Goal: Task Accomplishment & Management: Manage account settings

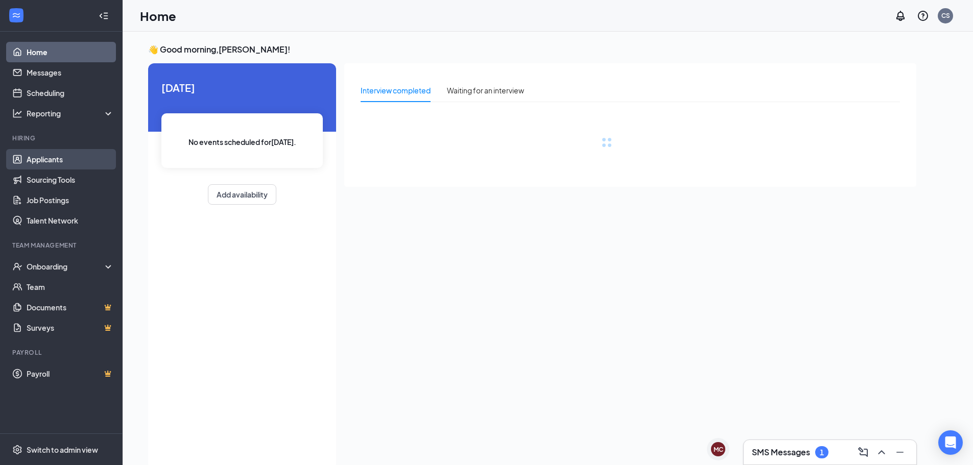
click at [70, 156] on link "Applicants" at bounding box center [70, 159] width 87 height 20
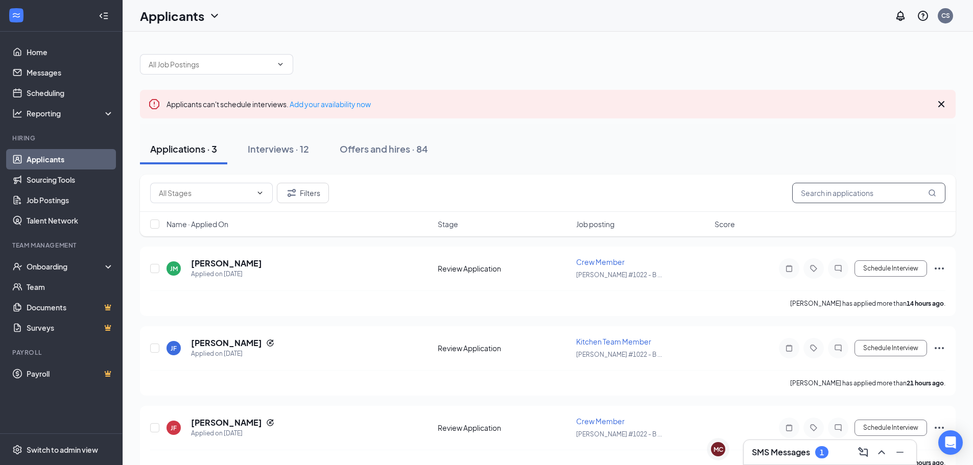
click at [849, 187] on input "text" at bounding box center [868, 193] width 153 height 20
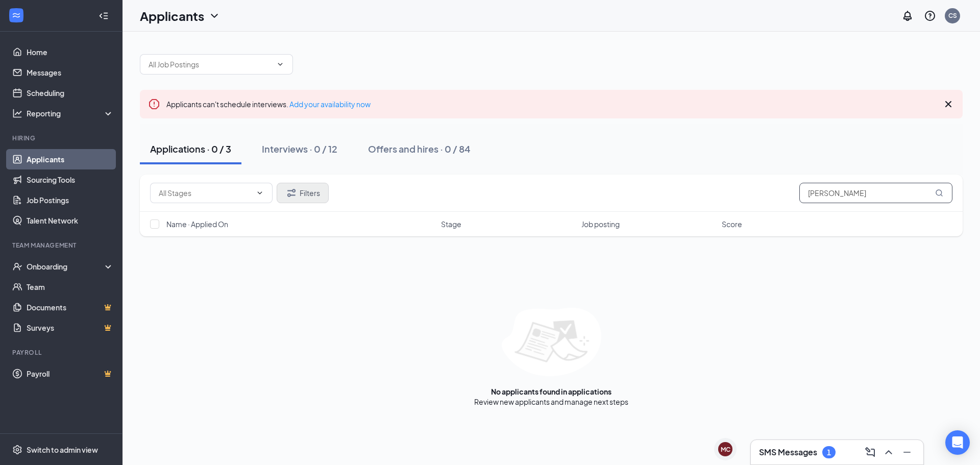
type input "carolyn"
click at [316, 198] on button "Filters" at bounding box center [303, 193] width 52 height 20
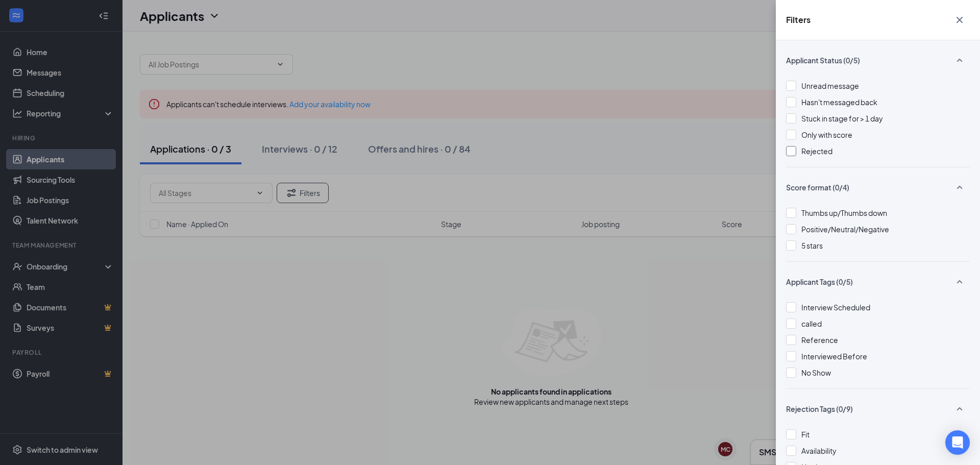
click at [804, 152] on span "Rejected" at bounding box center [817, 151] width 31 height 9
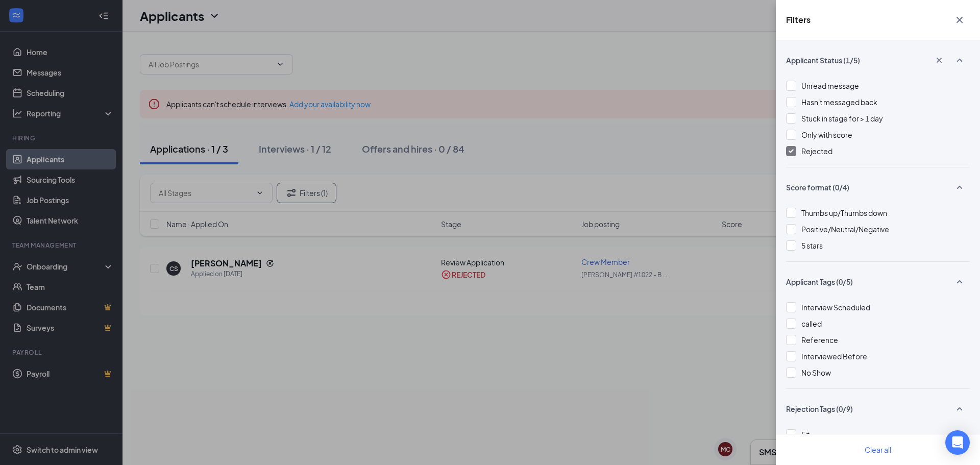
click at [520, 405] on div "Filters Applicant Status (1/5) Unread message Hasn't messaged back Stuck in sta…" at bounding box center [490, 232] width 980 height 465
click at [229, 264] on div "Filters Applicant Status (1/5) Unread message Hasn't messaged back Stuck in sta…" at bounding box center [490, 232] width 980 height 465
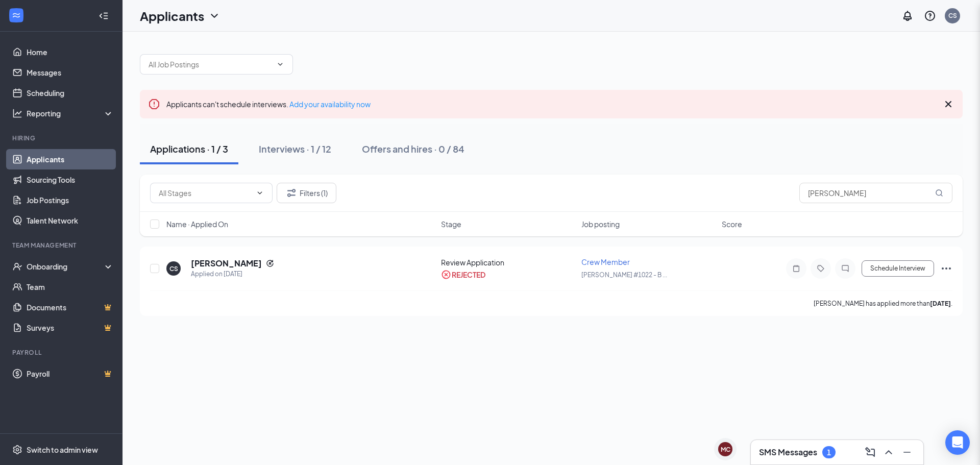
click at [229, 264] on div "Filters Applicant Status (1/5) Unread message Hasn't messaged back Stuck in sta…" at bounding box center [490, 232] width 980 height 465
click at [229, 264] on h5 "Carolyn Simmons" at bounding box center [226, 263] width 71 height 11
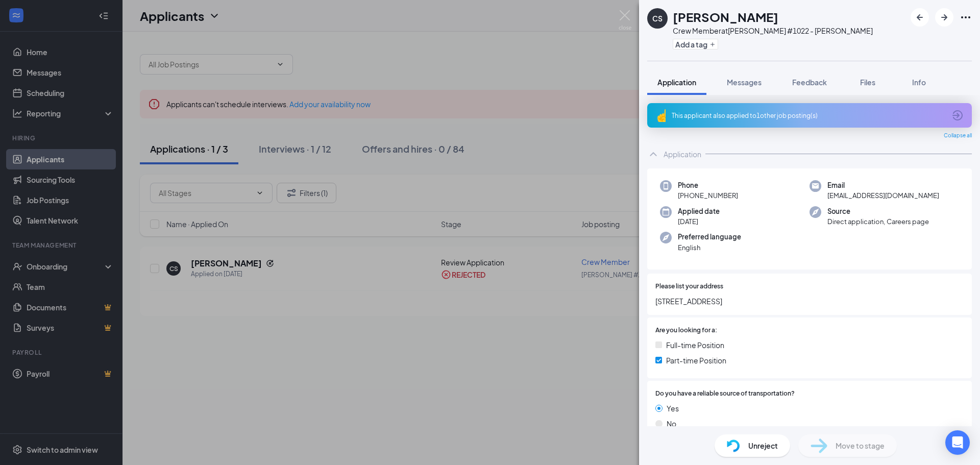
click at [779, 115] on div "This applicant also applied to 1 other job posting(s)" at bounding box center [809, 115] width 274 height 9
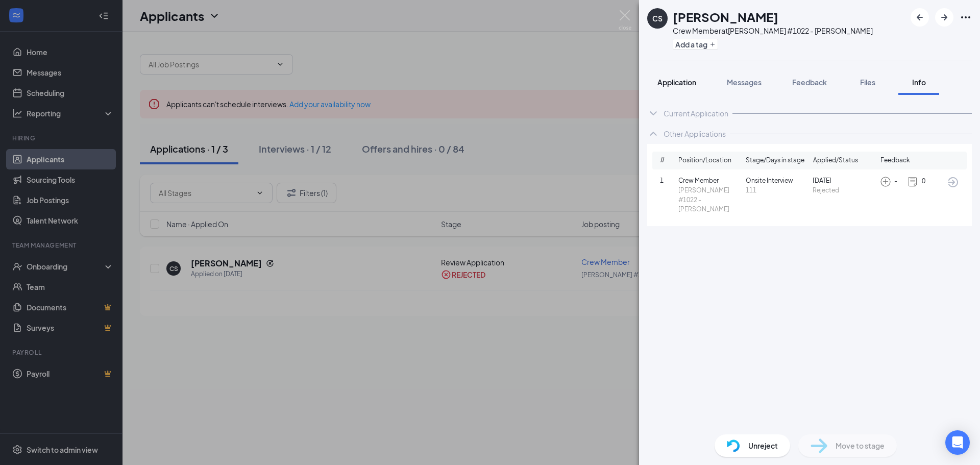
click at [671, 83] on span "Application" at bounding box center [677, 82] width 39 height 9
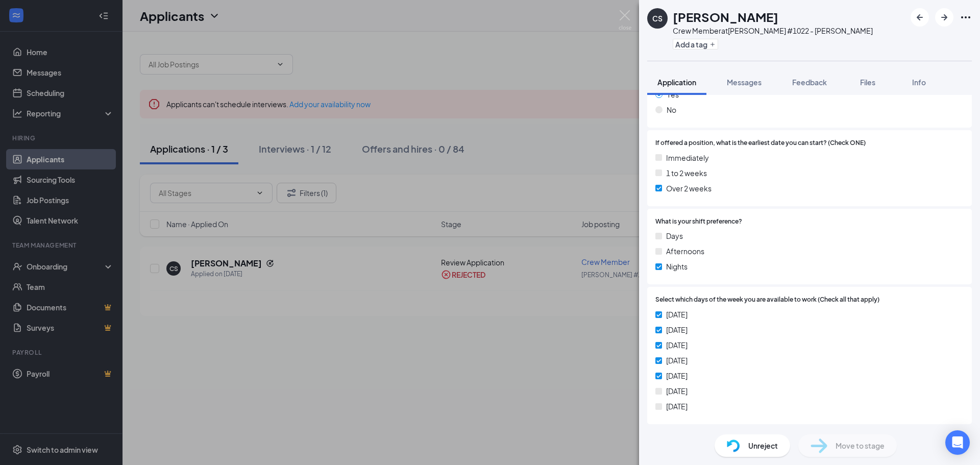
scroll to position [286, 0]
